Goal: Book appointment/travel/reservation

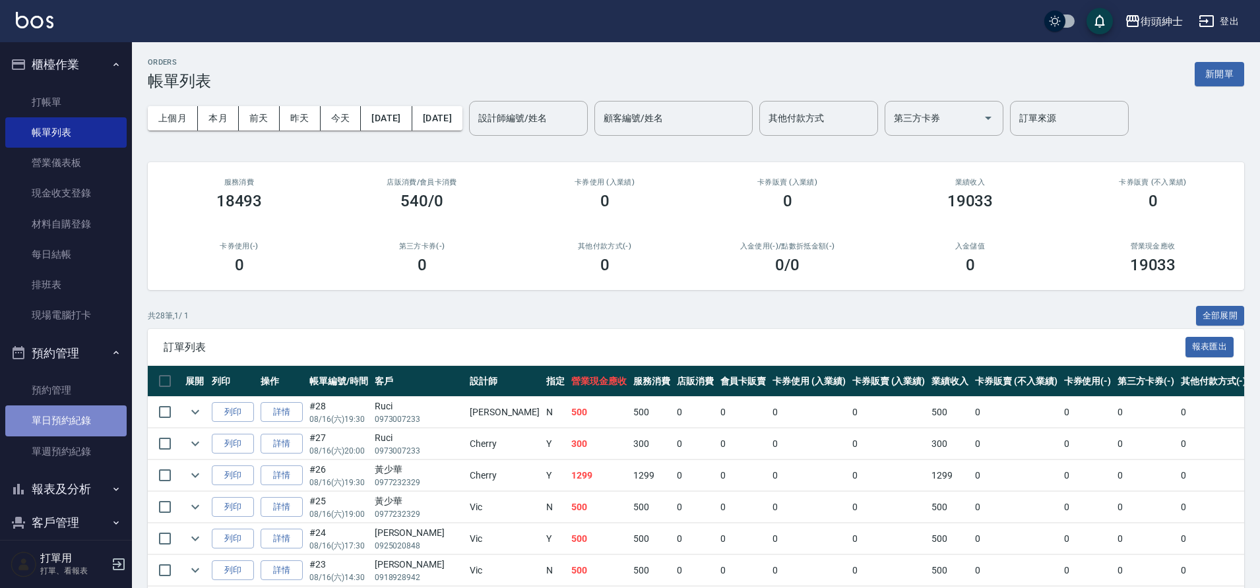
click at [102, 425] on link "單日預約紀錄" at bounding box center [65, 421] width 121 height 30
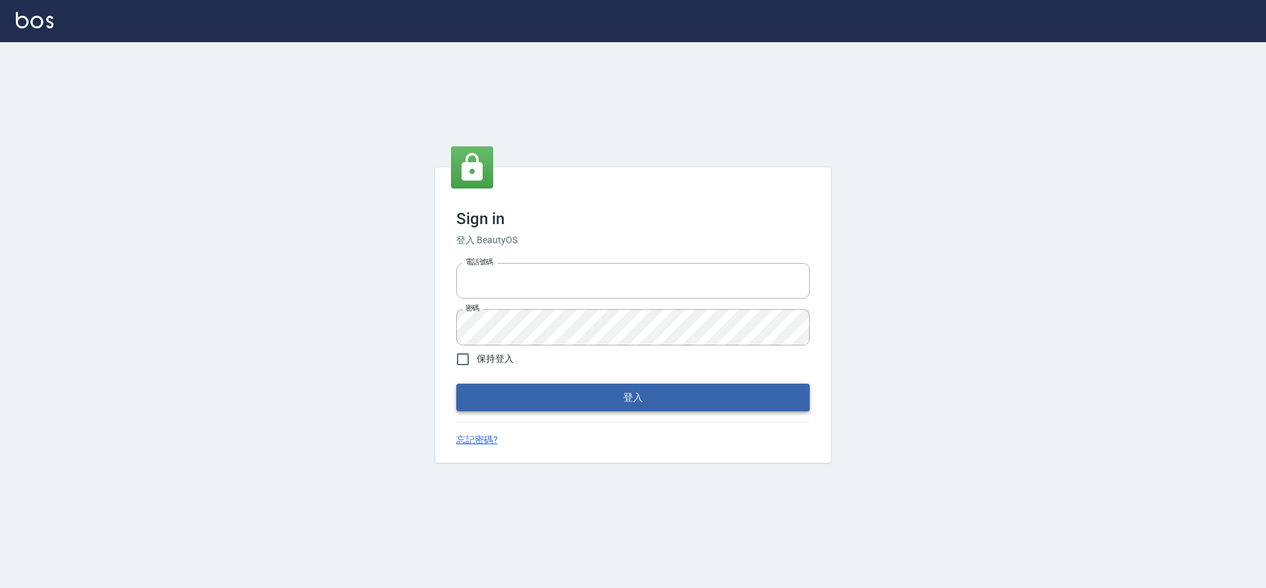
type input "0976742122"
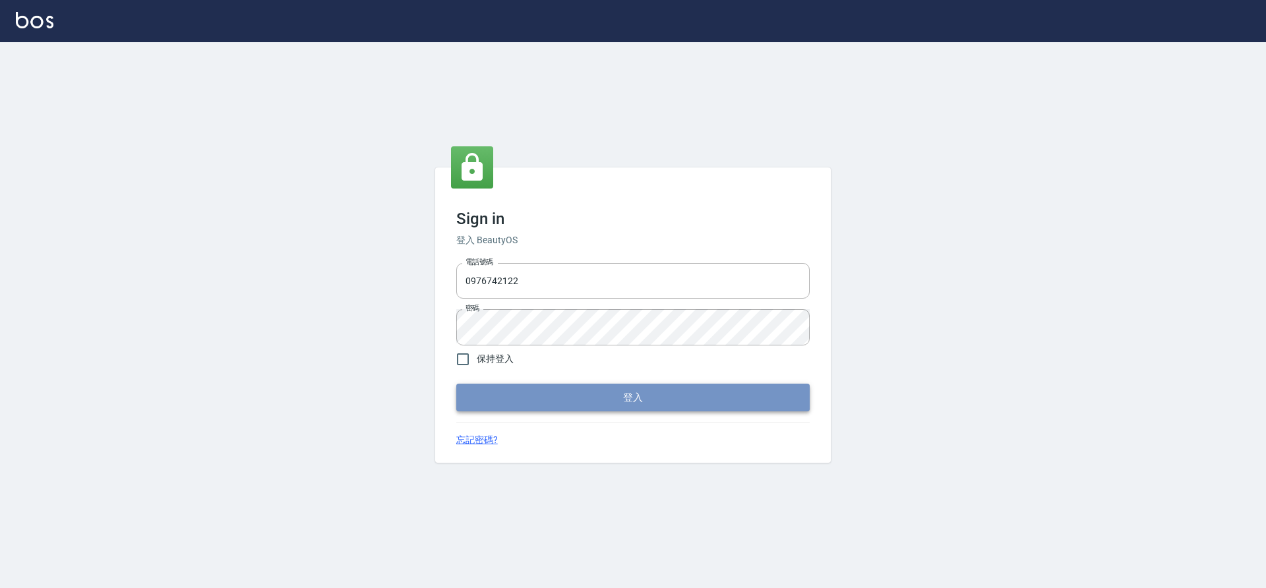
click at [706, 402] on button "登入" at bounding box center [633, 398] width 354 height 28
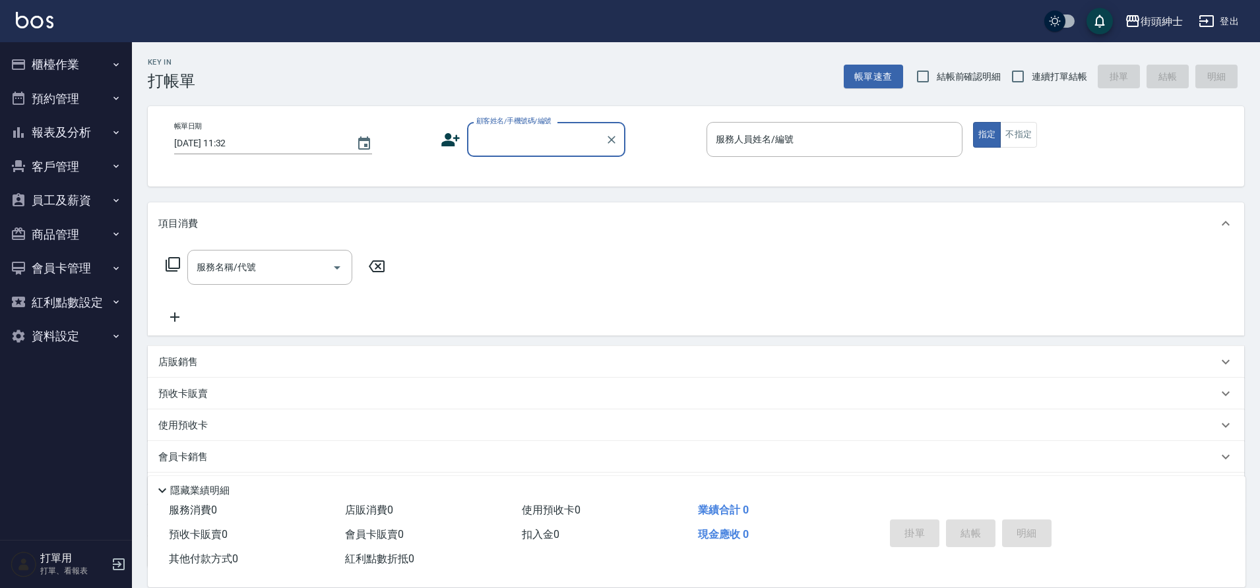
click at [96, 102] on button "預約管理" at bounding box center [65, 99] width 121 height 34
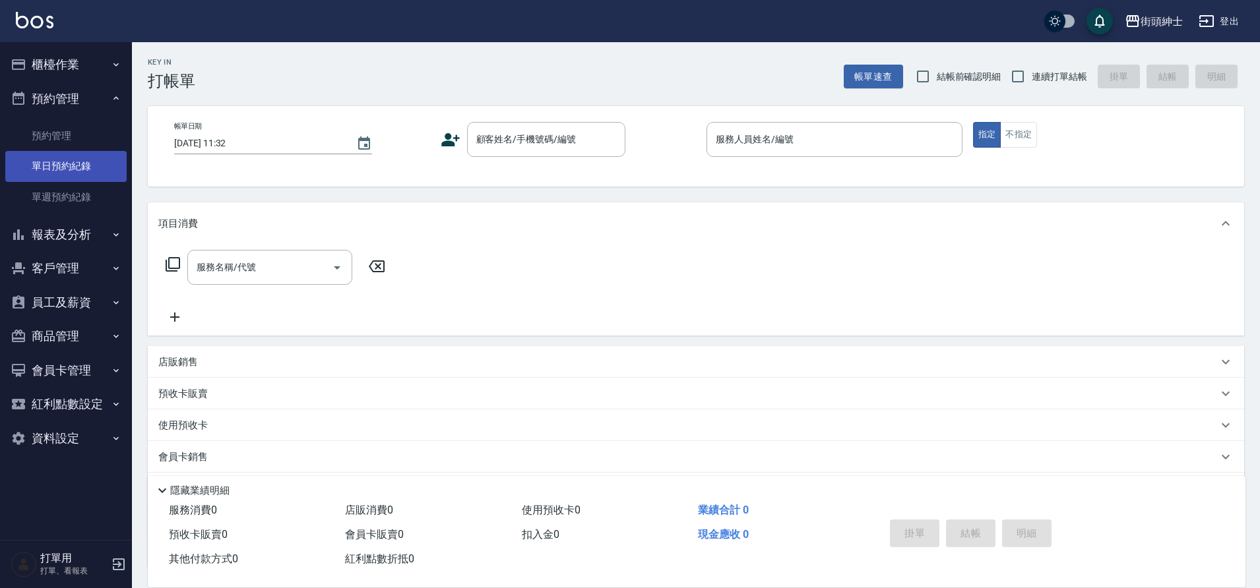
click at [83, 172] on link "單日預約紀錄" at bounding box center [65, 166] width 121 height 30
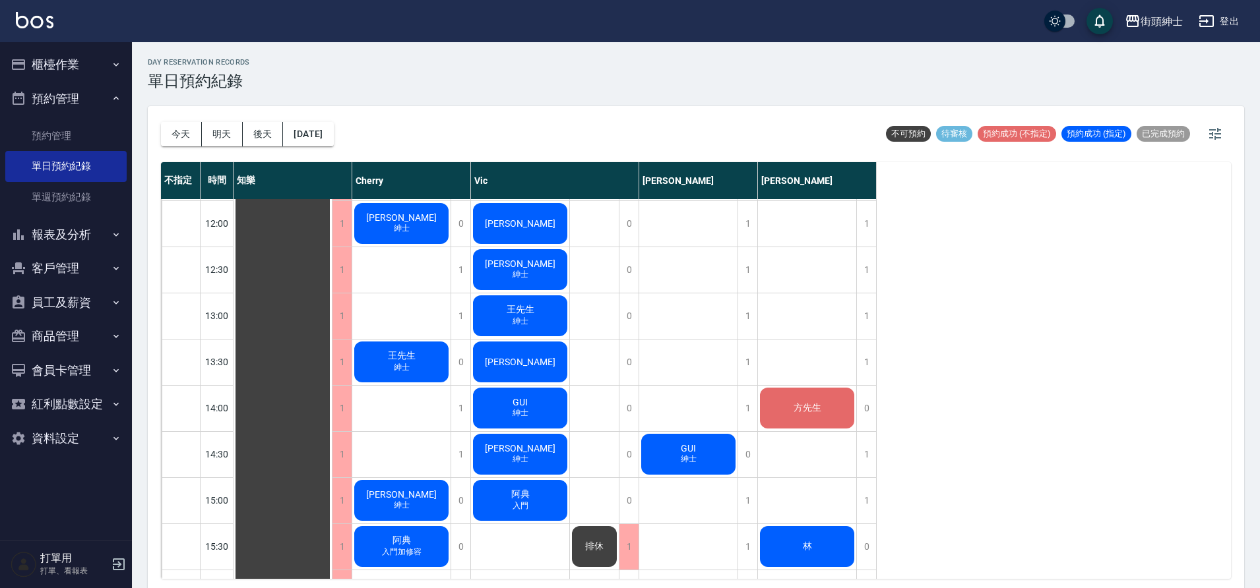
scroll to position [275, 0]
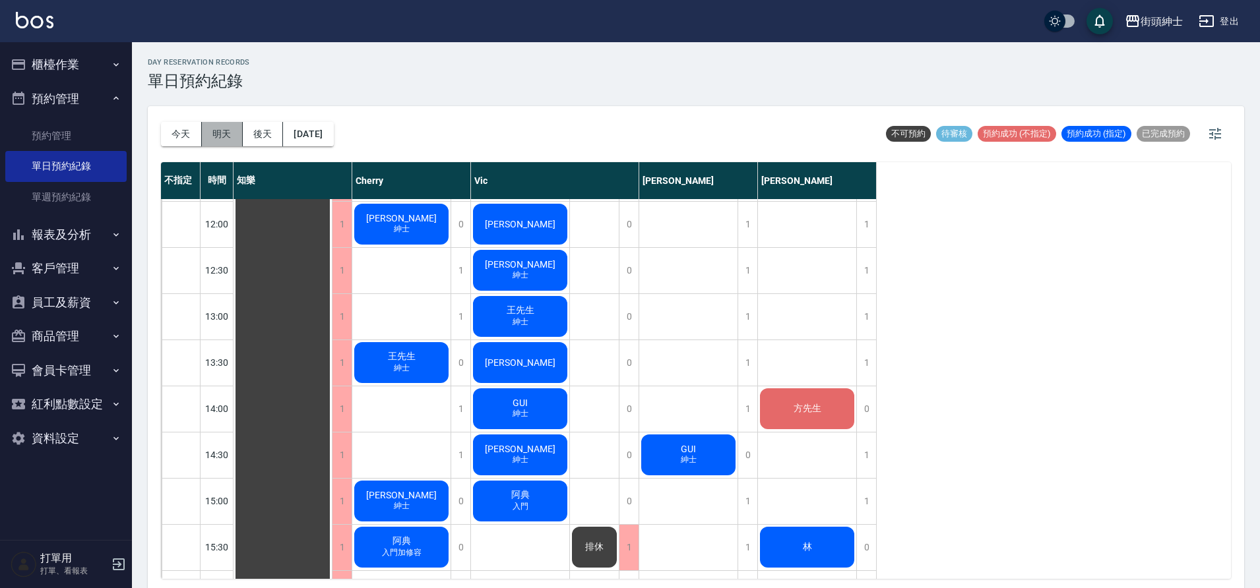
click at [232, 135] on button "明天" at bounding box center [222, 134] width 41 height 24
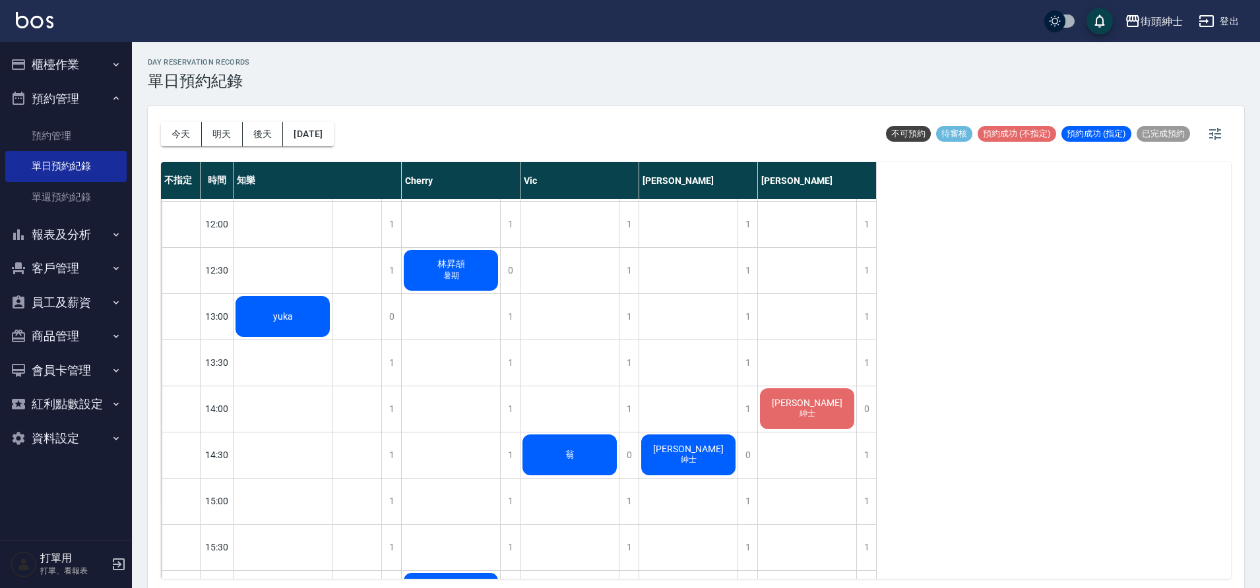
scroll to position [538, 0]
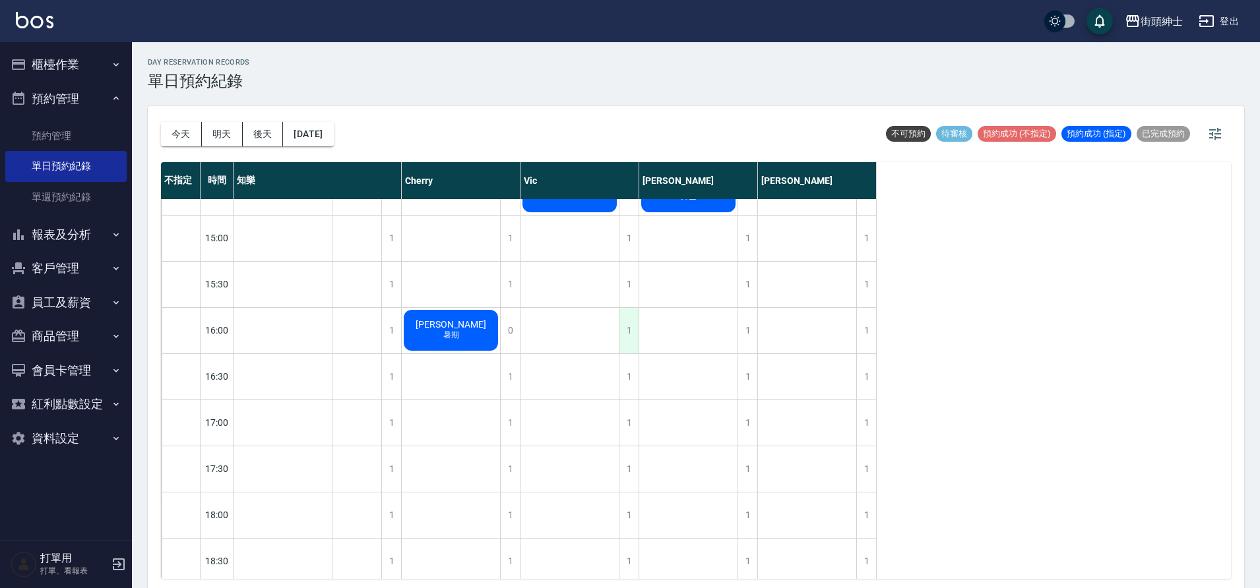
click at [629, 333] on div "1" at bounding box center [629, 331] width 20 height 46
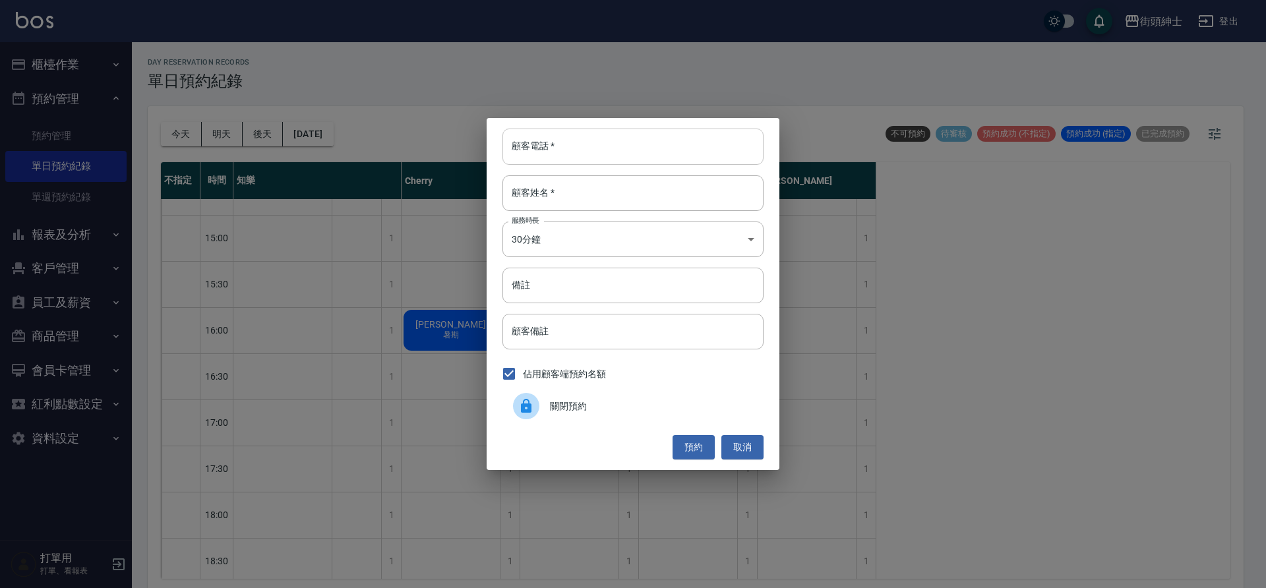
click at [633, 144] on input "顧客電話   *" at bounding box center [633, 147] width 261 height 36
type input "j"
type input "鮪魚"
drag, startPoint x: 583, startPoint y: 148, endPoint x: 522, endPoint y: 151, distance: 61.4
click at [511, 146] on input "鮪魚" at bounding box center [633, 147] width 261 height 36
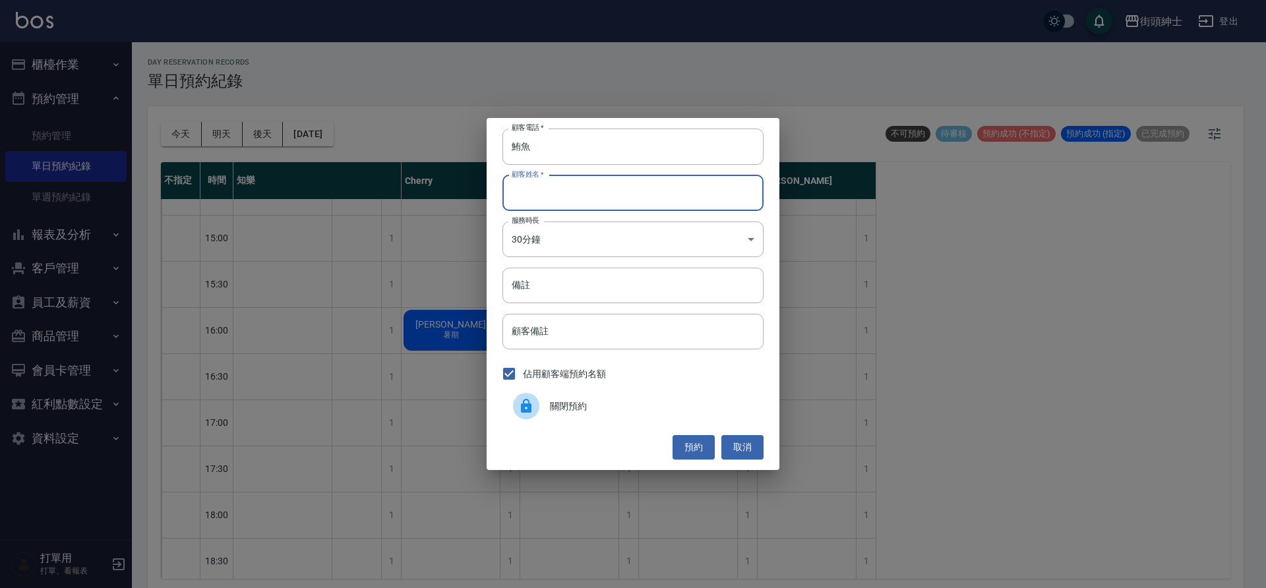
click at [537, 200] on input "顧客姓名   *" at bounding box center [633, 193] width 261 height 36
paste input "鮪魚"
type input "鮪魚"
click at [700, 447] on button "預約" at bounding box center [694, 447] width 42 height 24
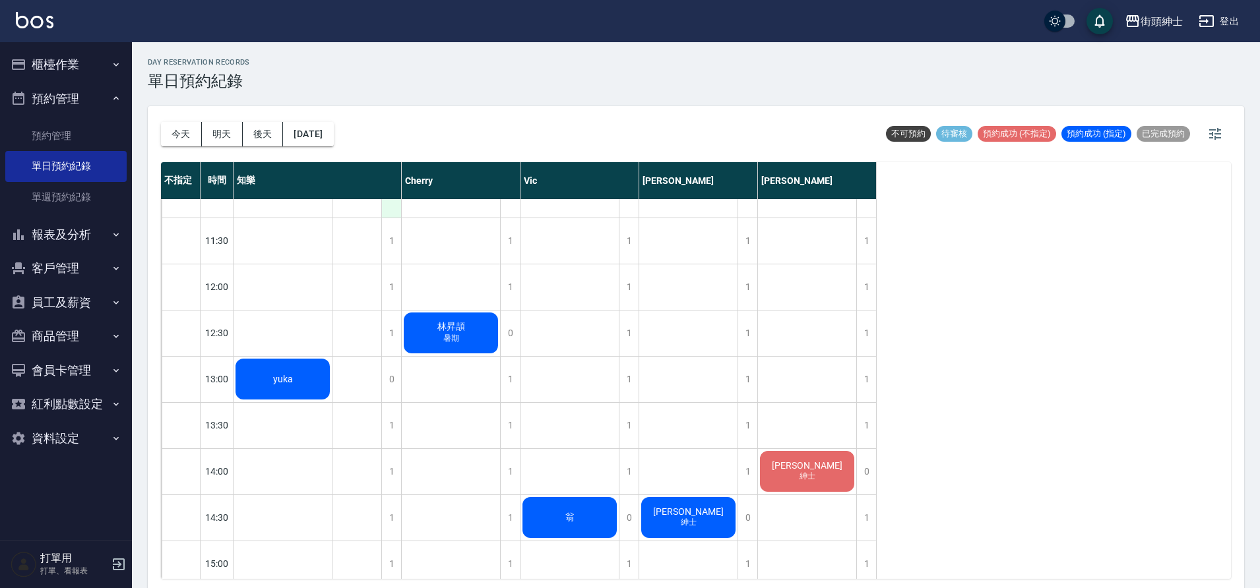
scroll to position [153, 0]
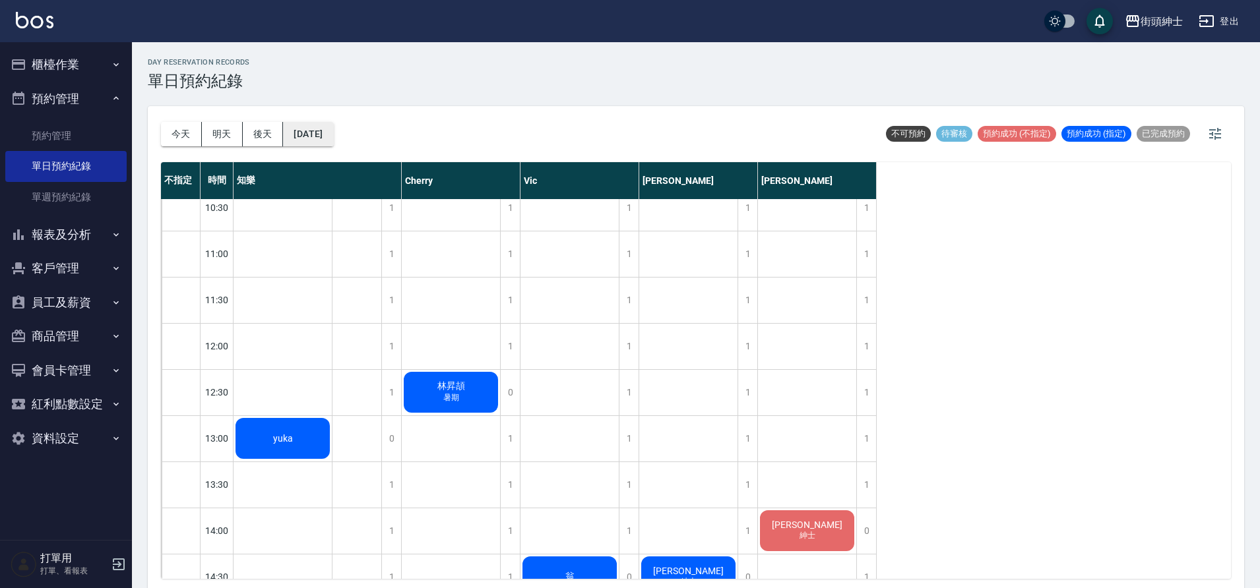
click at [333, 142] on button "2025/08/19" at bounding box center [308, 134] width 50 height 24
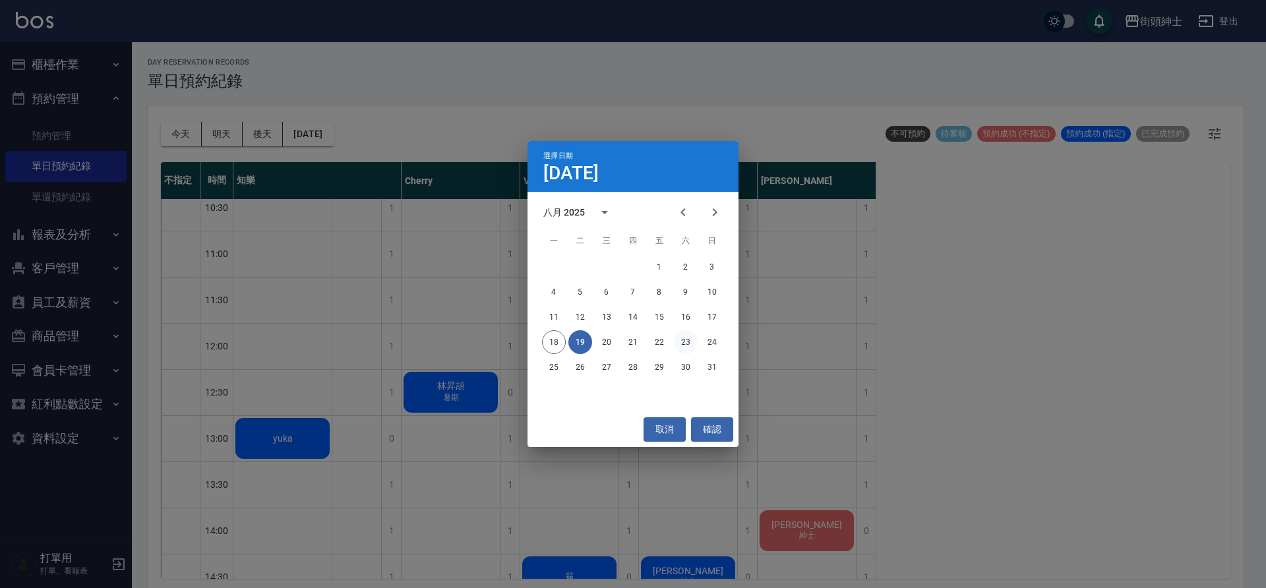
click at [683, 342] on button "23" at bounding box center [686, 342] width 24 height 24
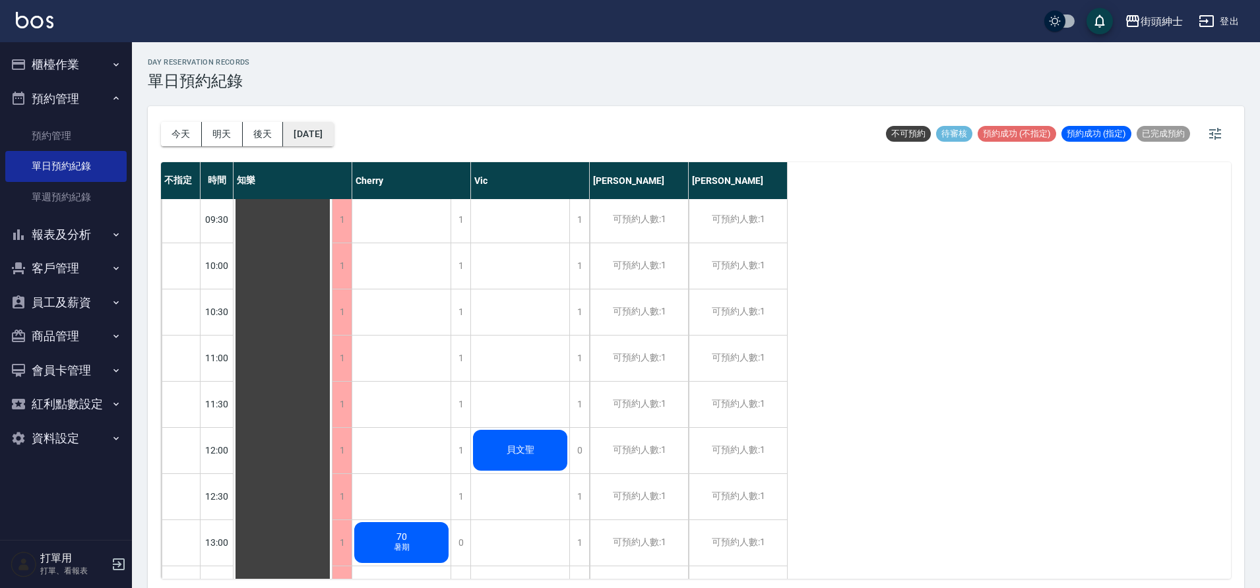
scroll to position [208, 0]
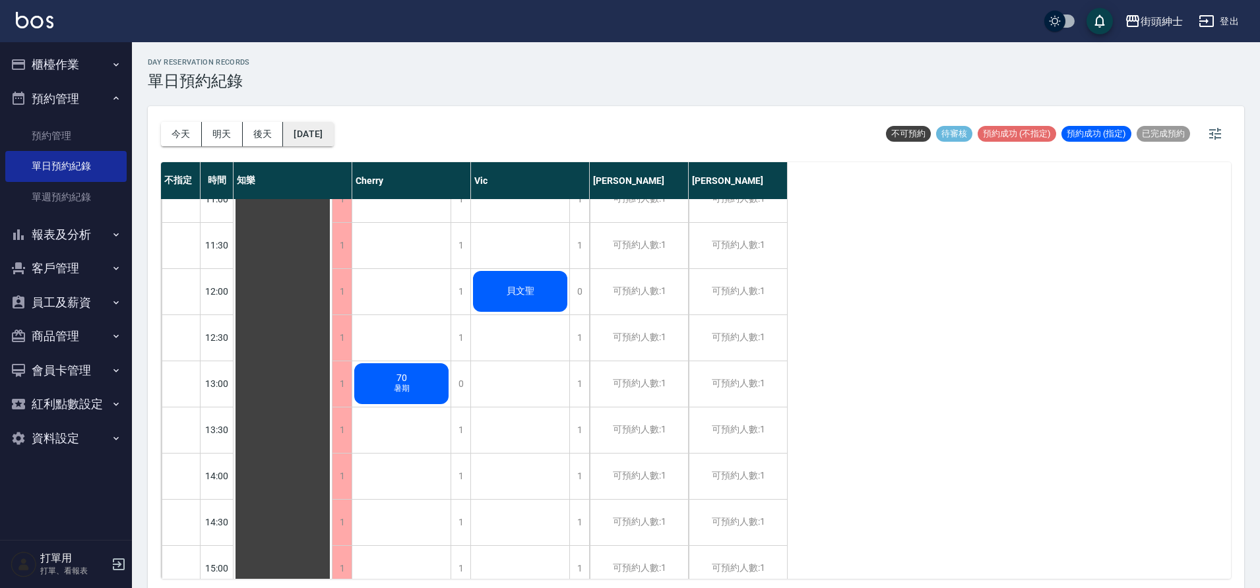
click at [333, 129] on button "2025/08/23" at bounding box center [308, 134] width 50 height 24
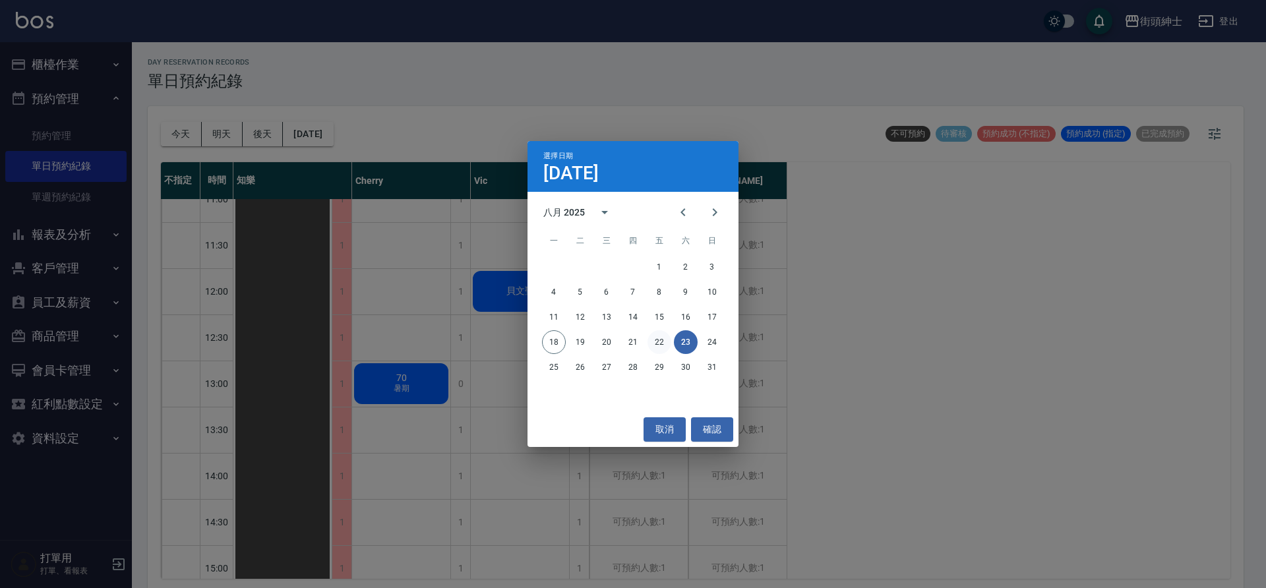
click at [652, 334] on button "22" at bounding box center [660, 342] width 24 height 24
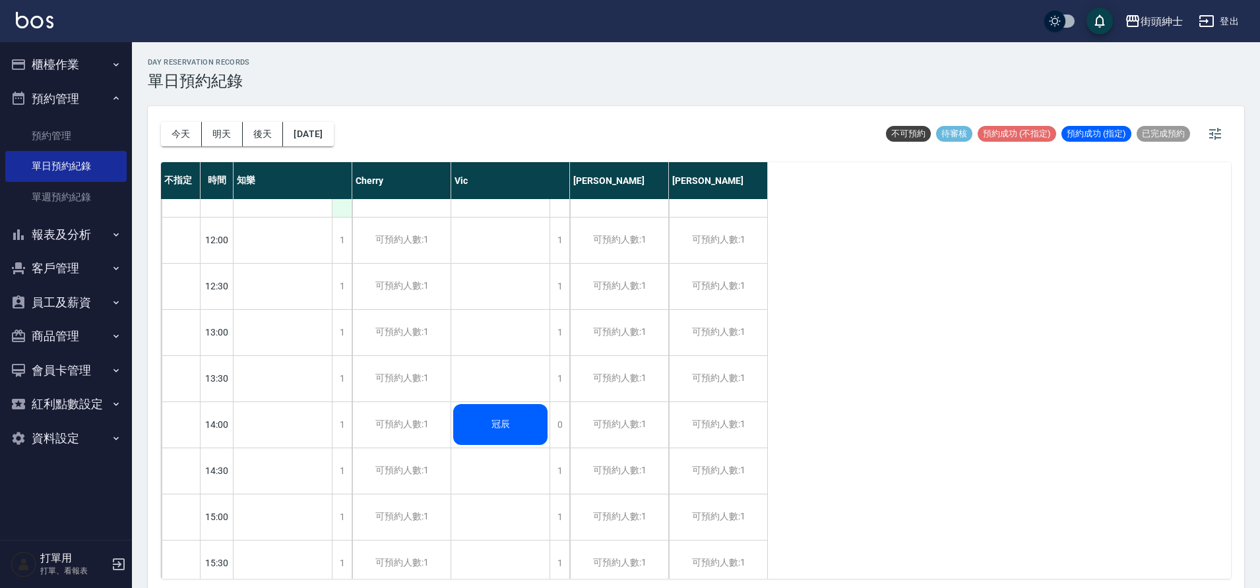
scroll to position [249, 0]
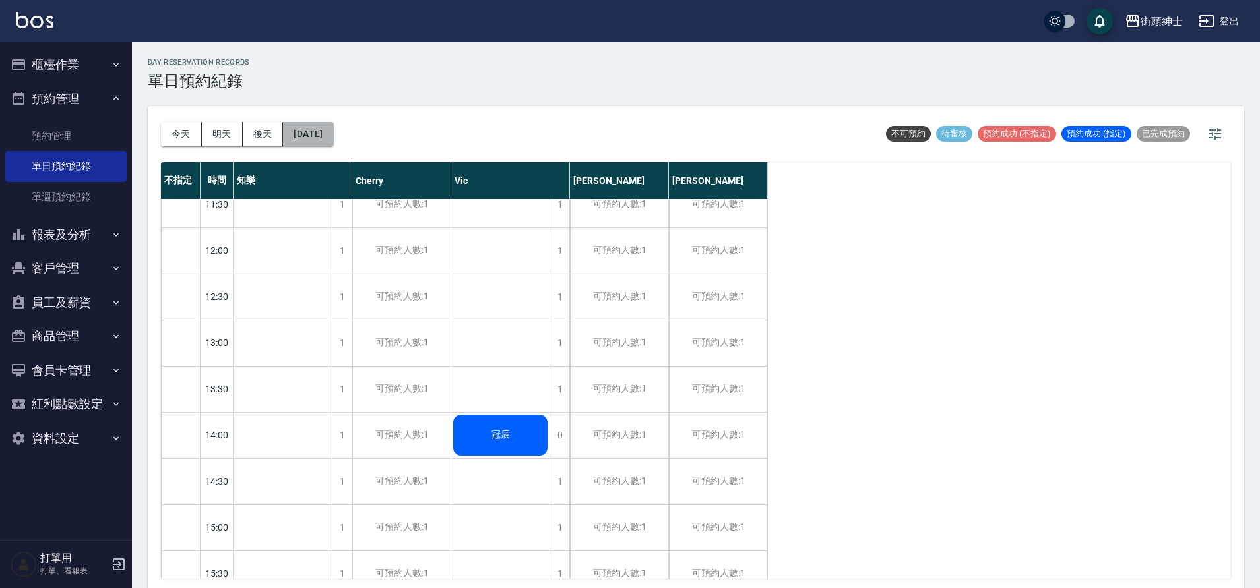
click at [333, 130] on button "2025/08/22" at bounding box center [308, 134] width 50 height 24
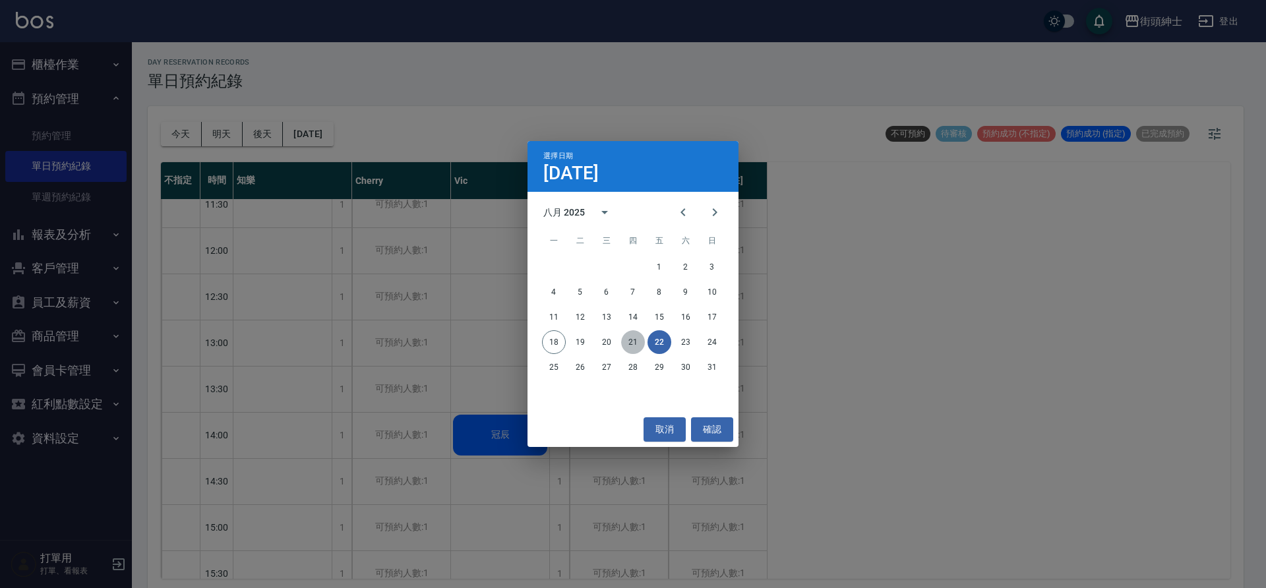
click at [637, 343] on button "21" at bounding box center [633, 342] width 24 height 24
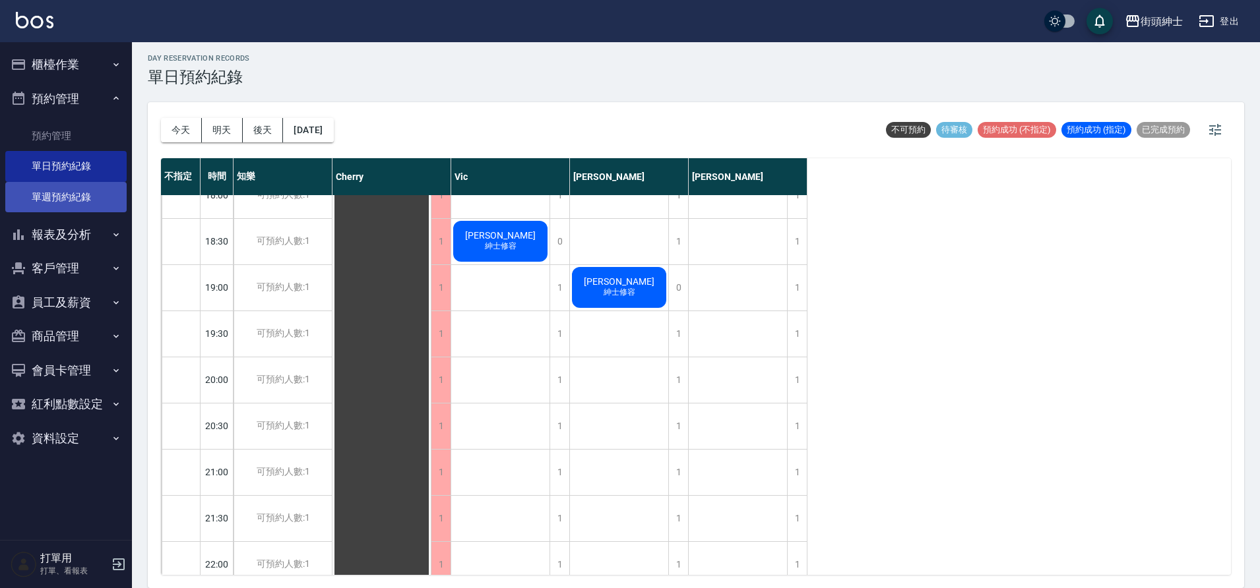
scroll to position [855, 0]
click at [187, 134] on button "今天" at bounding box center [181, 130] width 41 height 24
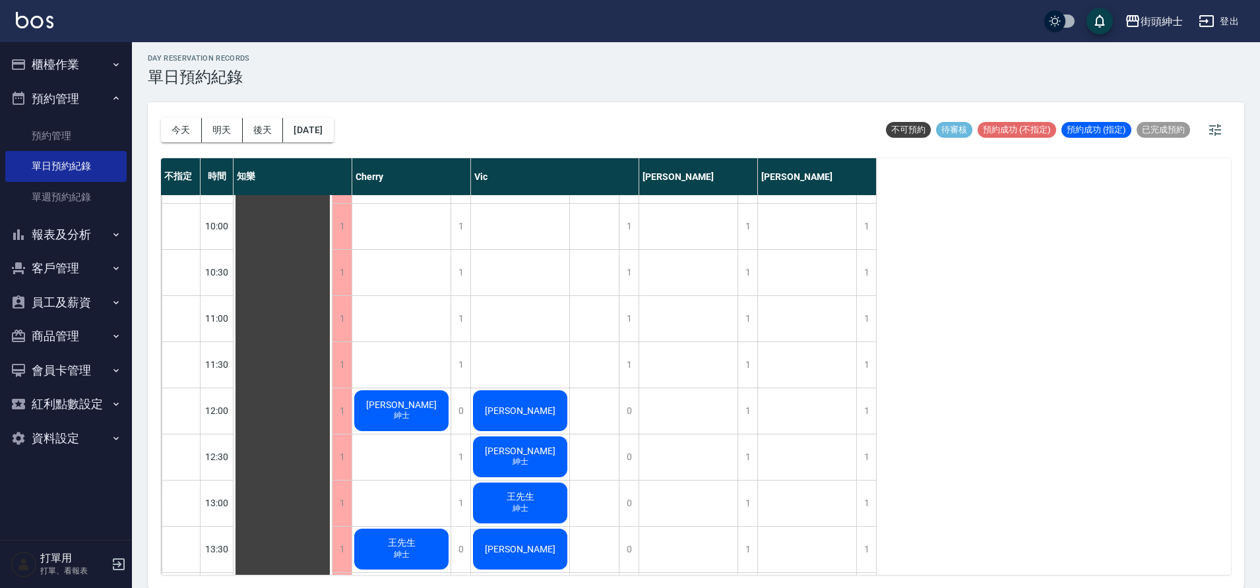
scroll to position [85, 0]
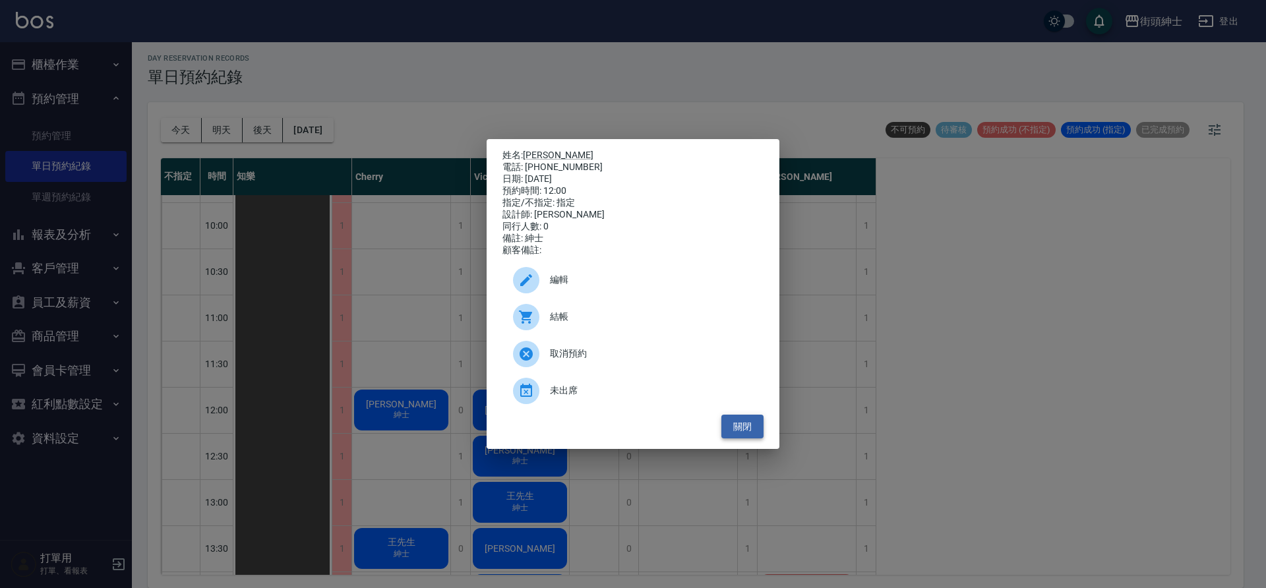
click at [749, 437] on button "關閉" at bounding box center [743, 427] width 42 height 24
